Goal: Information Seeking & Learning: Learn about a topic

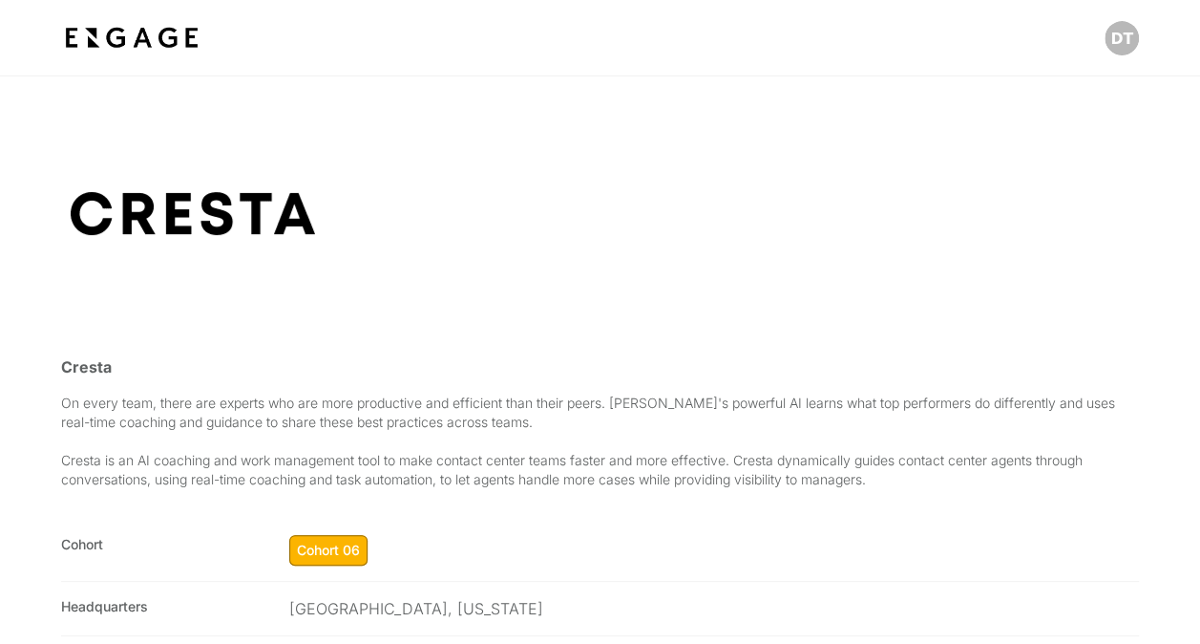
click at [138, 35] on img at bounding box center [131, 38] width 141 height 34
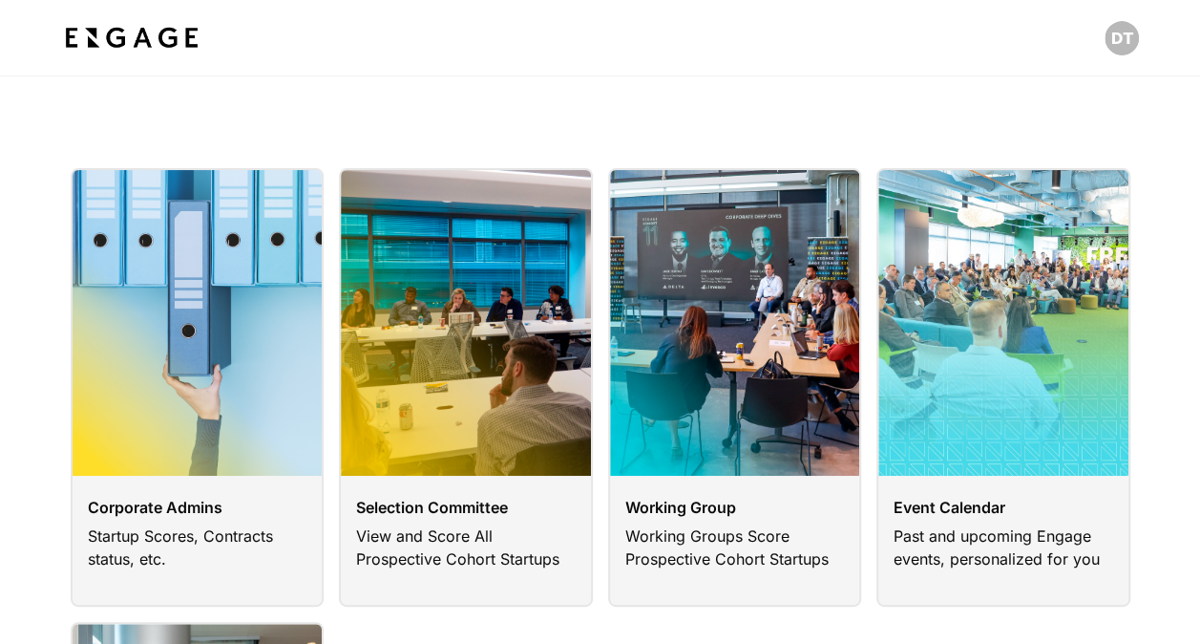
scroll to position [478, 0]
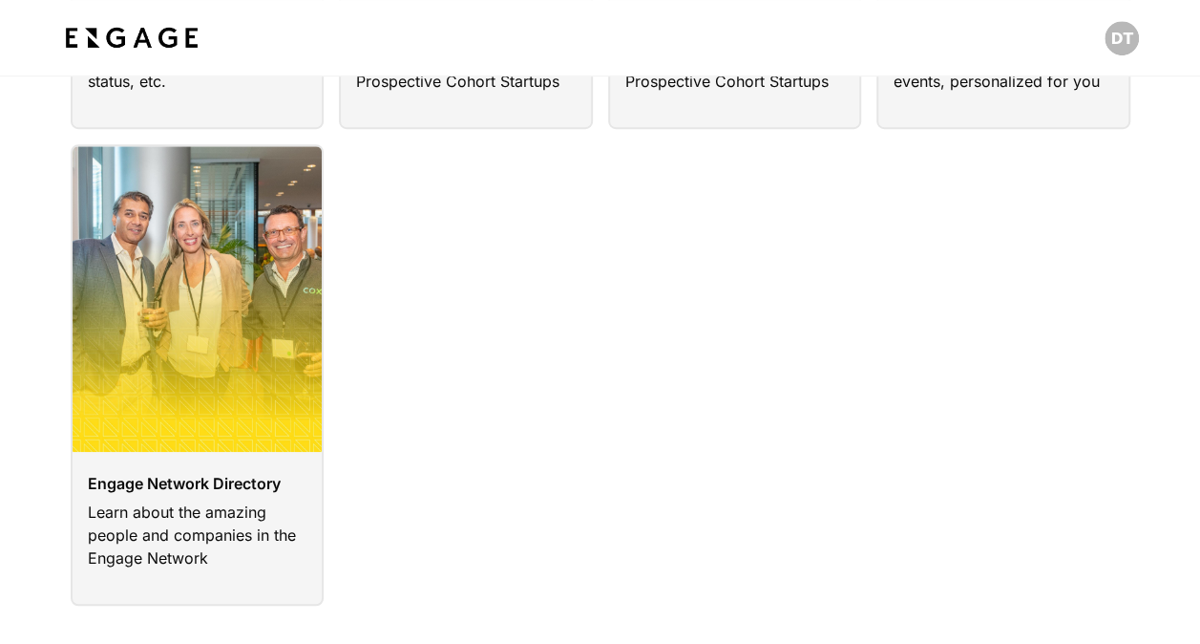
click at [220, 372] on link at bounding box center [198, 374] width 254 height 461
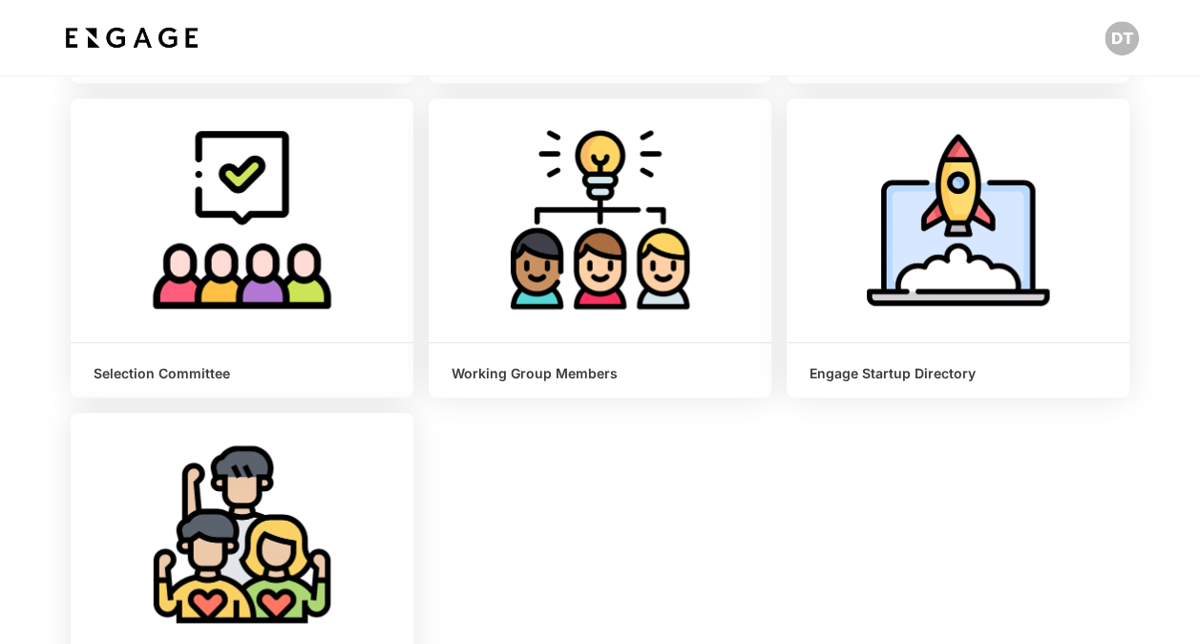
scroll to position [478, 0]
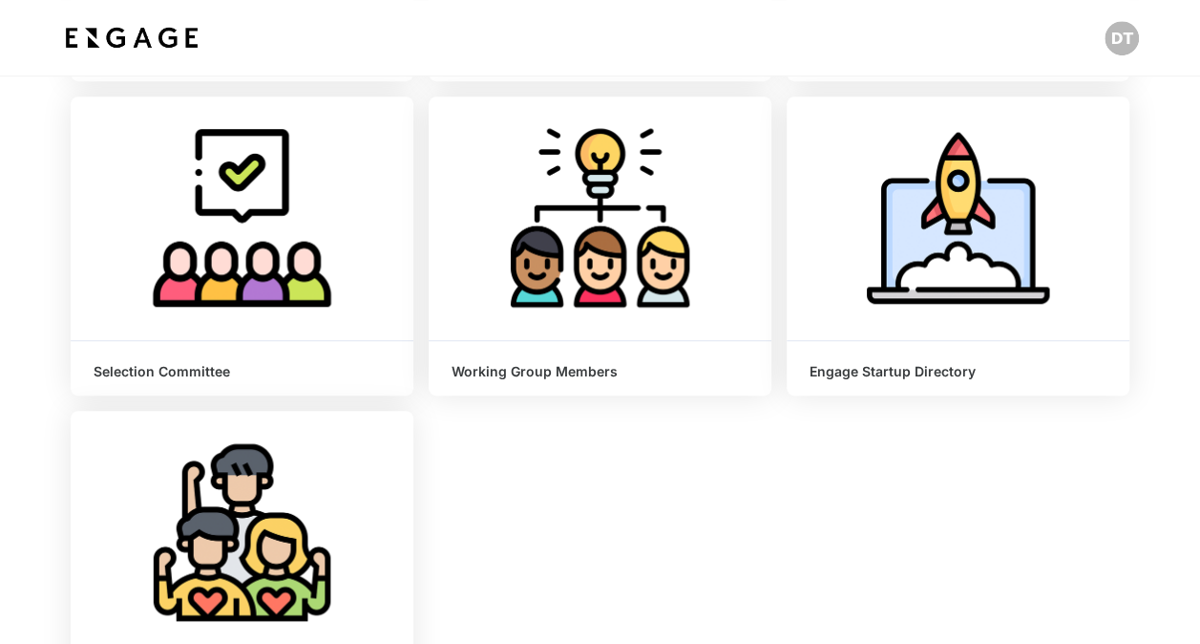
click at [961, 272] on div "Learn More" at bounding box center [958, 218] width 343 height 244
click at [966, 225] on span "Learn More" at bounding box center [958, 217] width 83 height 19
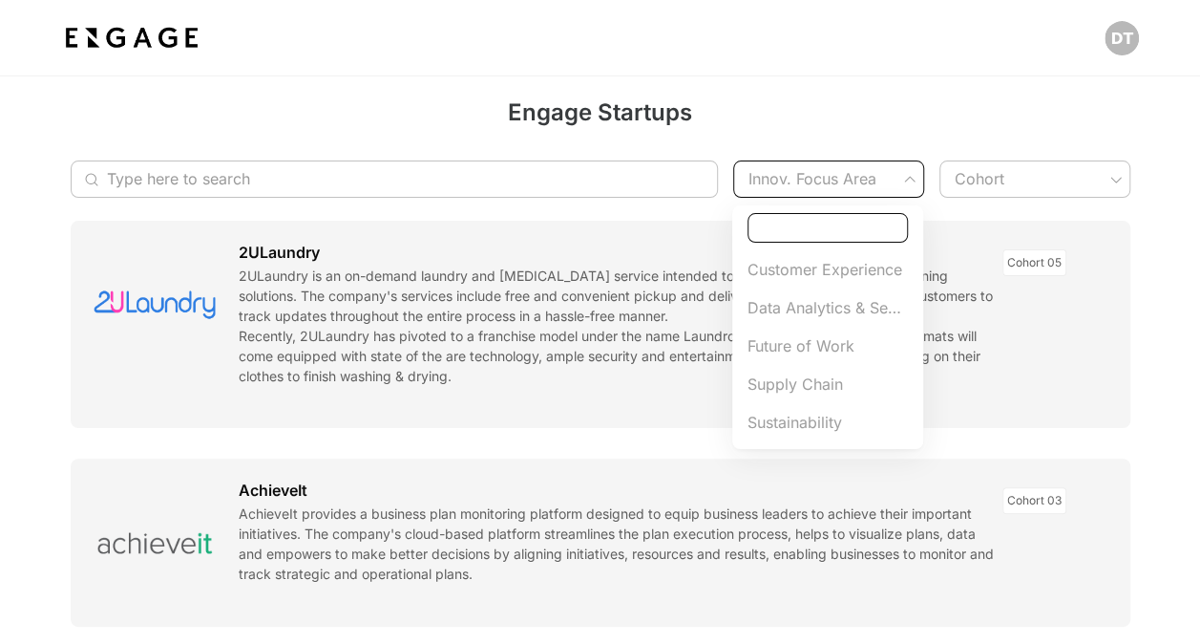
click at [828, 308] on span "Data Analytics & Security" at bounding box center [828, 307] width 160 height 23
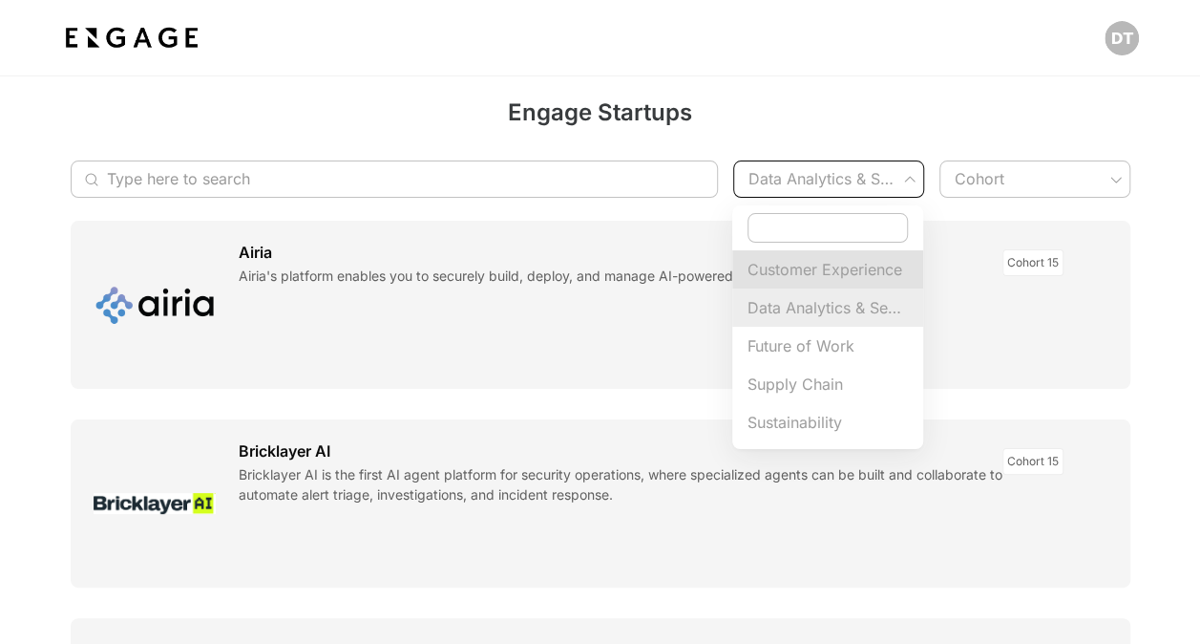
click at [811, 265] on span "Customer Experience" at bounding box center [828, 269] width 160 height 23
type input "Customer Experience"
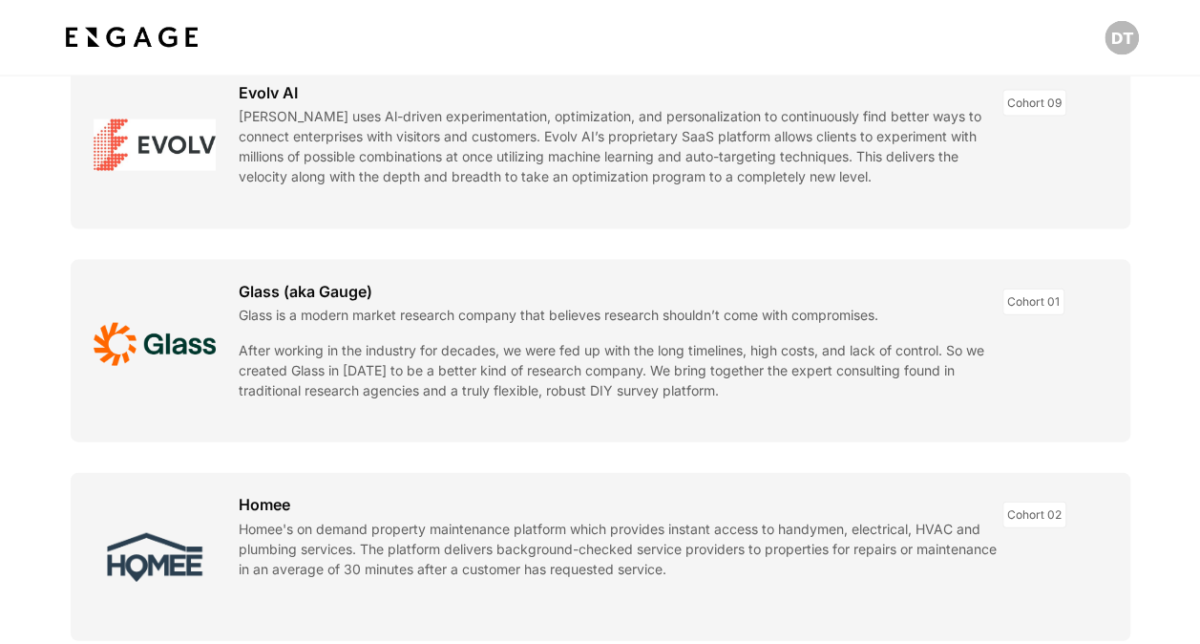
scroll to position [2006, 0]
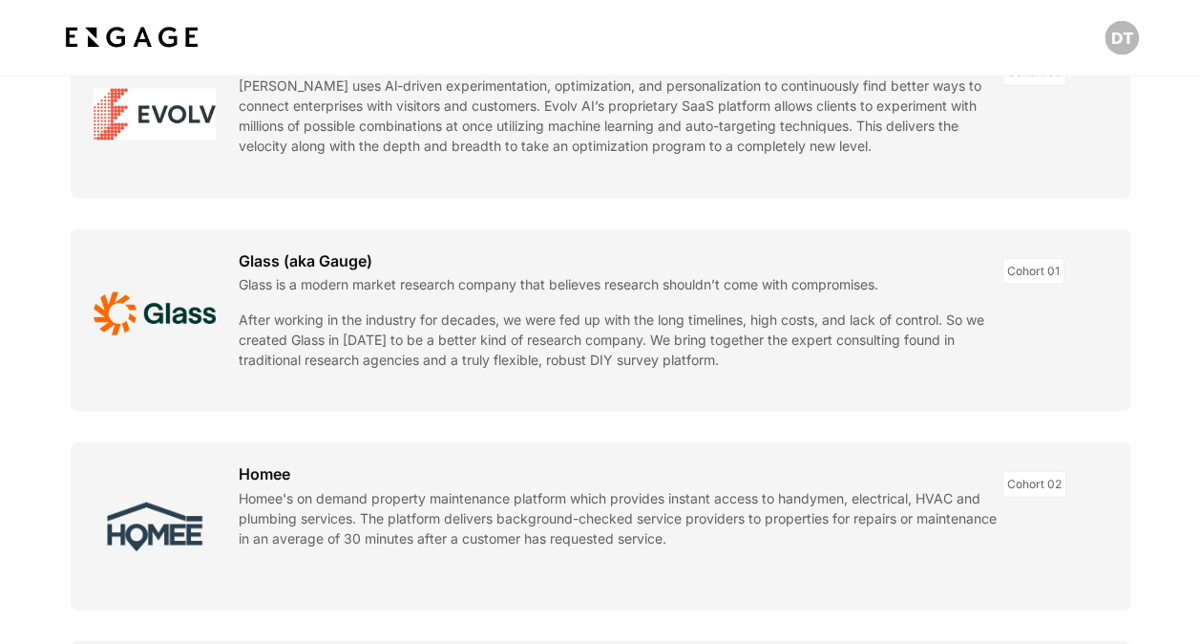
click at [189, 122] on link at bounding box center [601, 115] width 1060 height 168
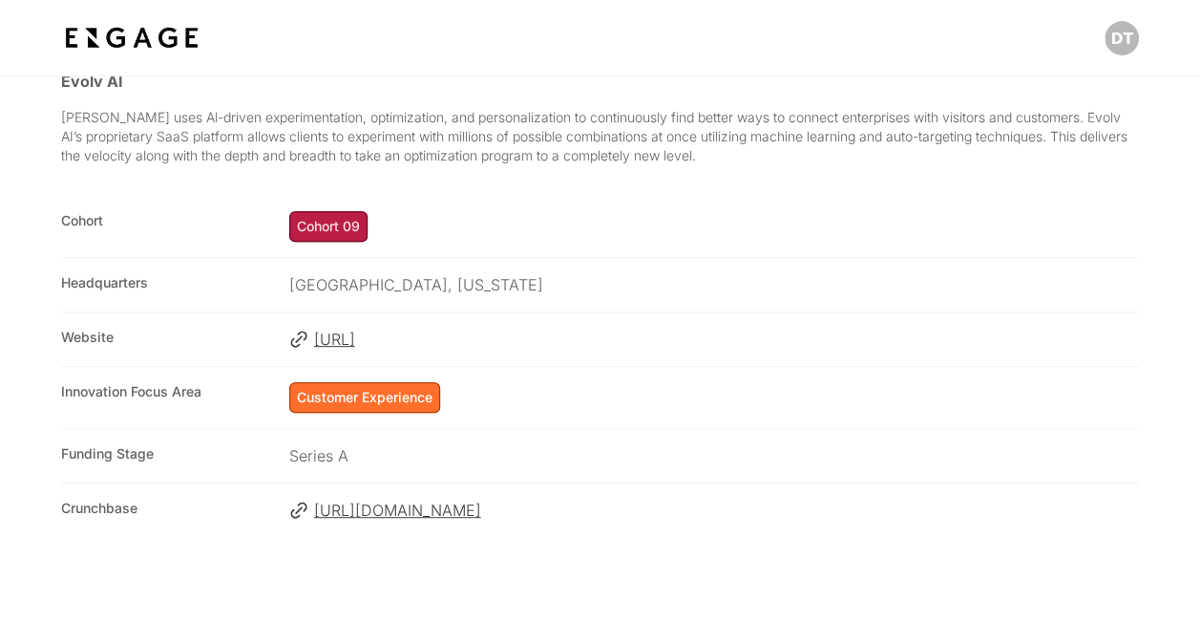
scroll to position [287, 0]
click at [344, 350] on span "[URL]" at bounding box center [726, 338] width 825 height 23
